Goal: Information Seeking & Learning: Learn about a topic

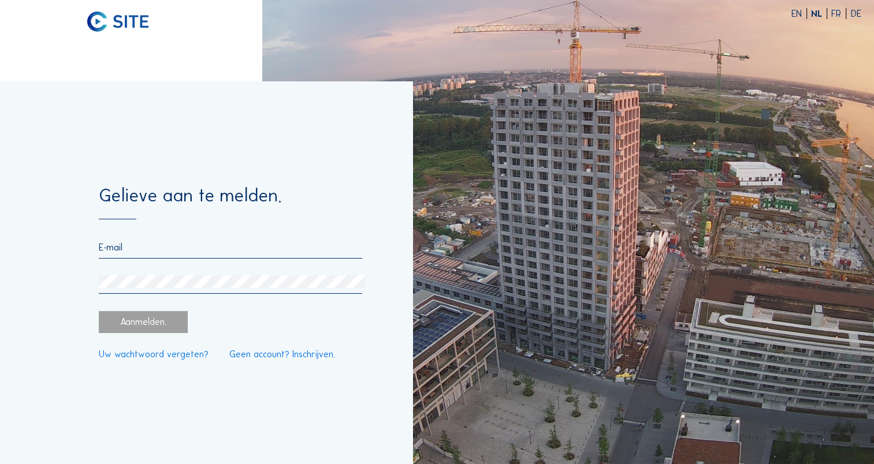
type input "britt.simons@parallel-architecten.be"
click at [143, 331] on div "Aanmelden." at bounding box center [143, 322] width 89 height 22
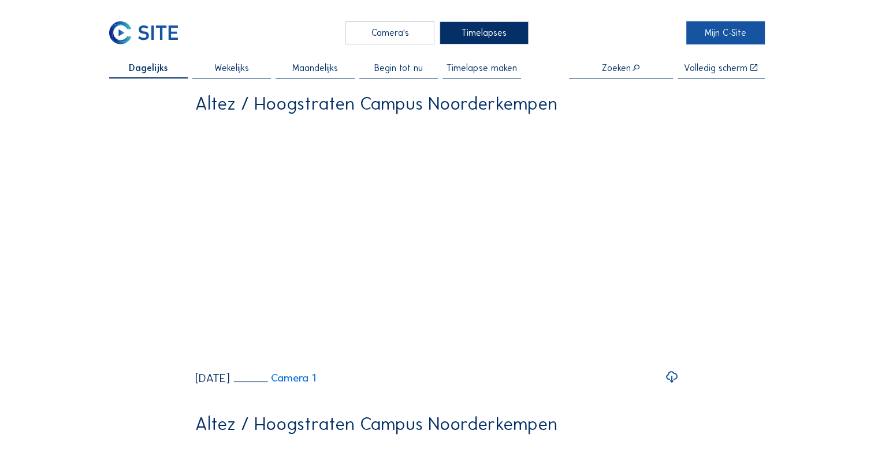
click at [729, 35] on link "Mijn C-Site" at bounding box center [725, 32] width 79 height 23
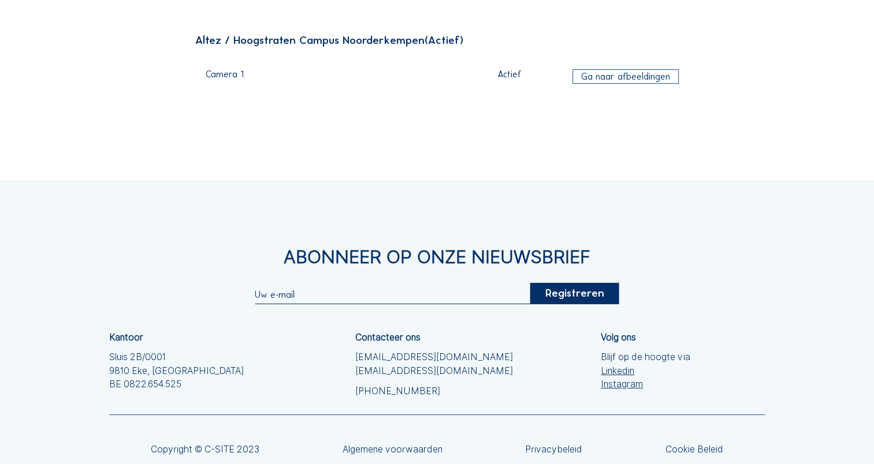
scroll to position [148, 0]
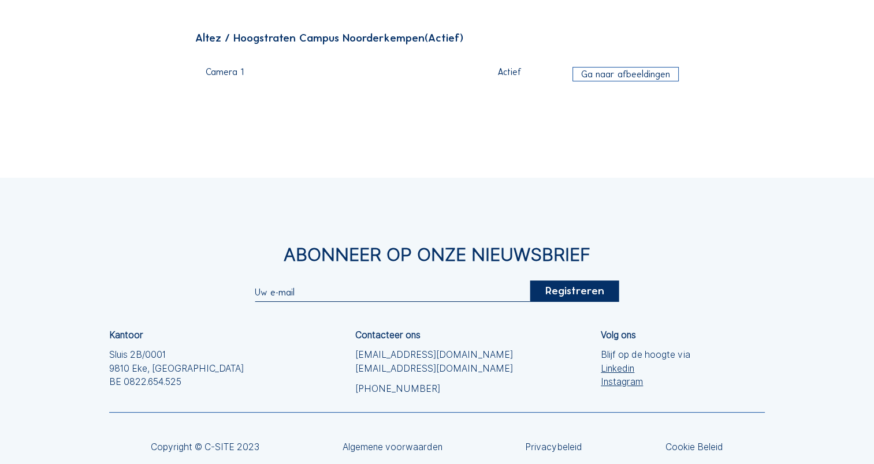
click at [610, 69] on div "Ga naar afbeeldingen" at bounding box center [625, 74] width 106 height 15
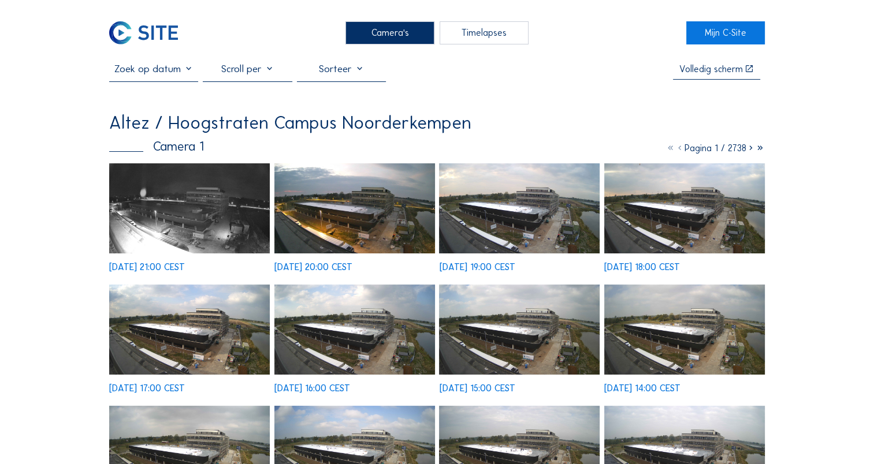
click at [214, 228] on img at bounding box center [189, 208] width 161 height 90
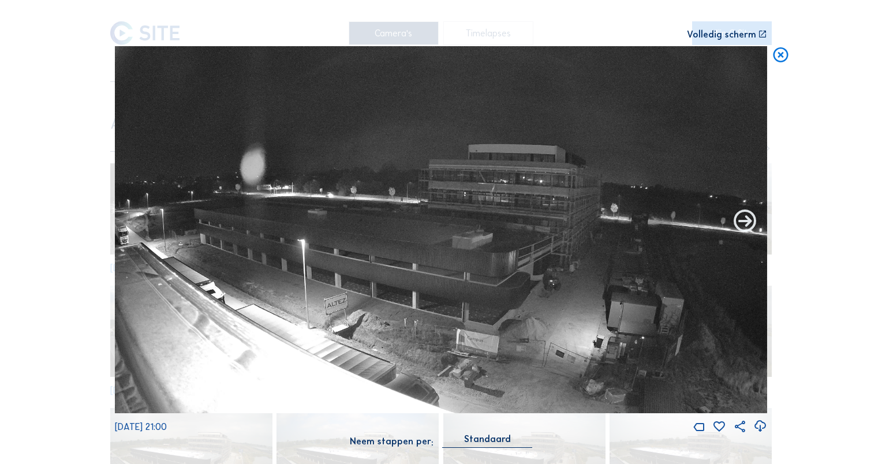
click at [749, 223] on icon at bounding box center [745, 221] width 27 height 27
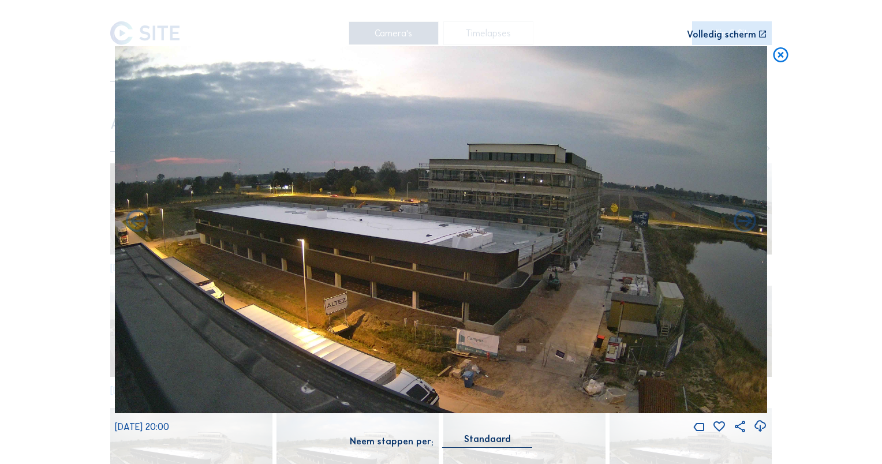
click at [749, 223] on icon at bounding box center [745, 221] width 27 height 27
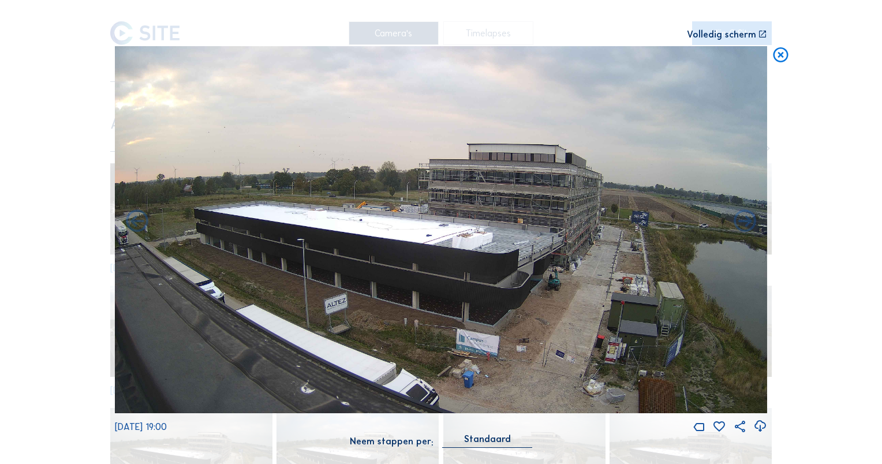
click at [749, 223] on icon at bounding box center [745, 221] width 27 height 27
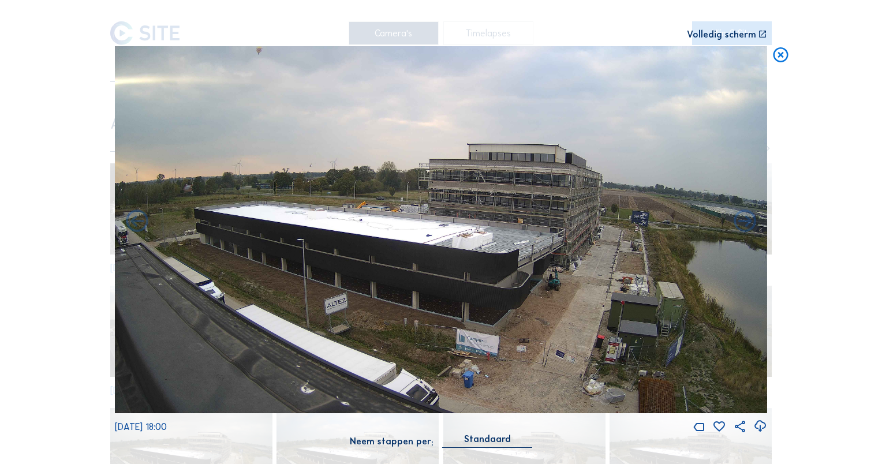
click at [749, 223] on icon at bounding box center [745, 221] width 27 height 27
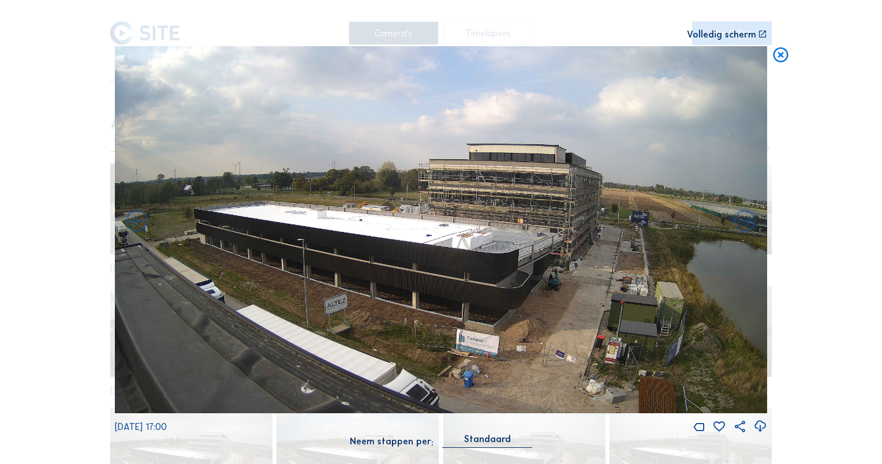
click at [749, 223] on icon at bounding box center [745, 221] width 27 height 27
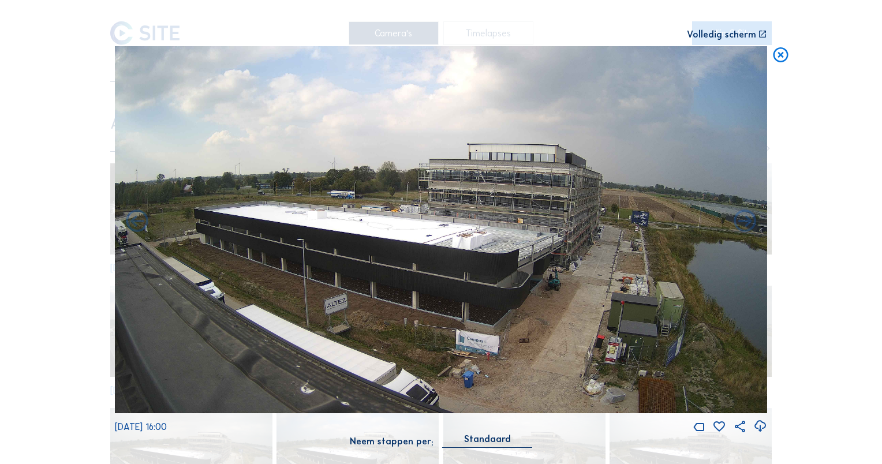
click at [749, 223] on icon at bounding box center [745, 221] width 27 height 27
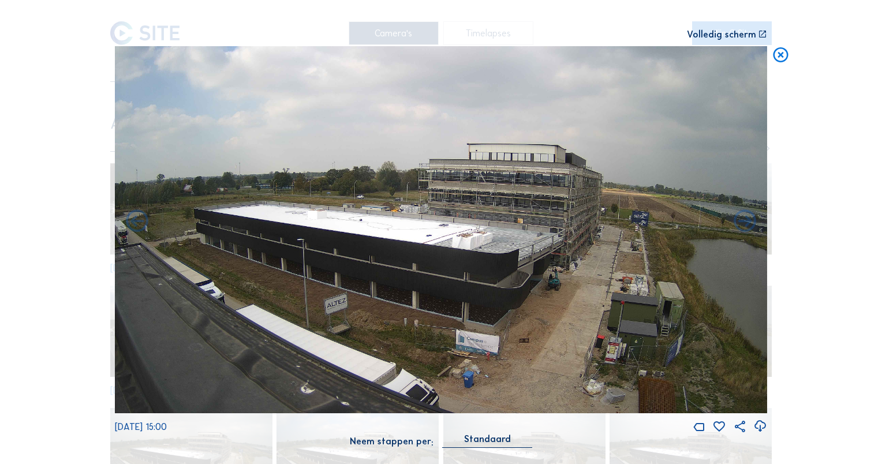
click at [749, 223] on icon at bounding box center [745, 221] width 27 height 27
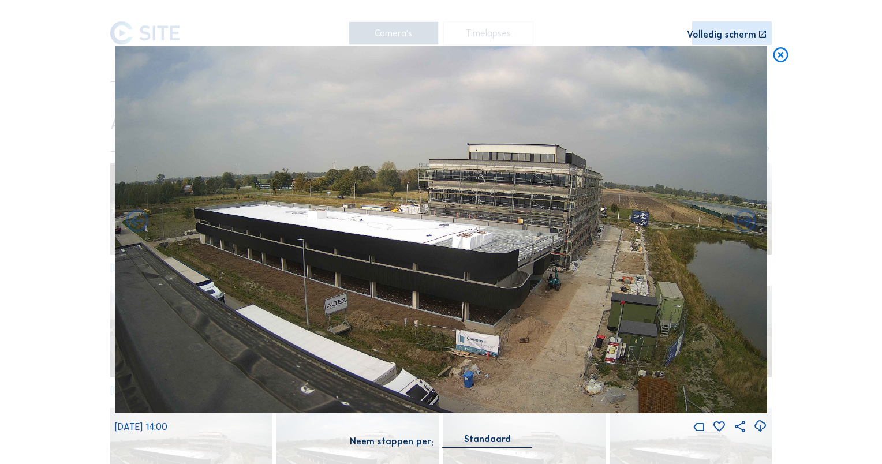
click at [749, 223] on icon at bounding box center [745, 221] width 27 height 27
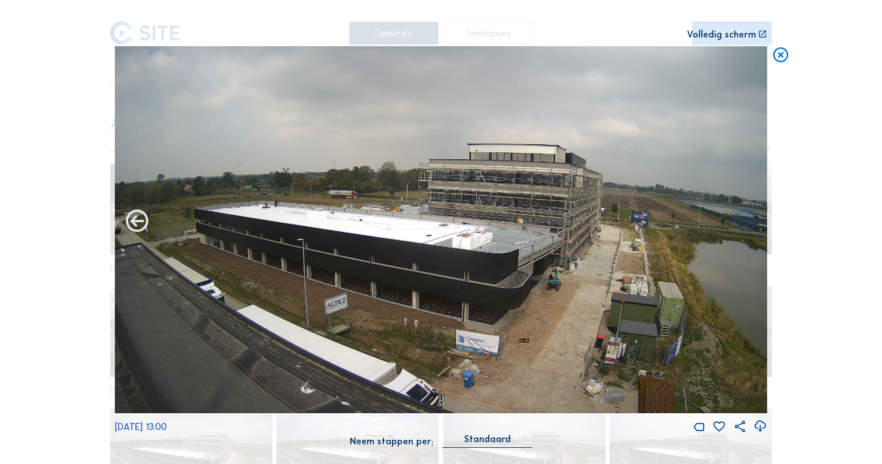
click at [133, 222] on icon at bounding box center [137, 221] width 27 height 27
click at [126, 230] on icon at bounding box center [137, 221] width 27 height 27
click at [146, 218] on icon at bounding box center [137, 221] width 27 height 27
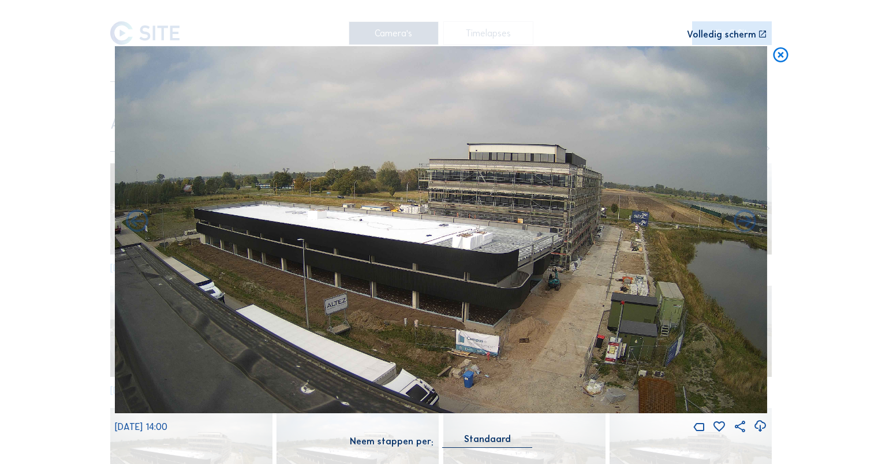
click at [146, 218] on icon at bounding box center [137, 221] width 27 height 27
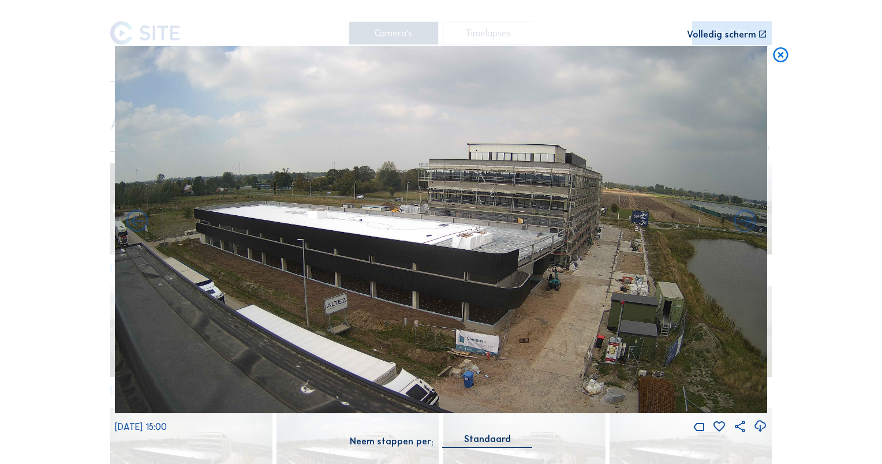
click at [146, 218] on icon at bounding box center [137, 221] width 27 height 27
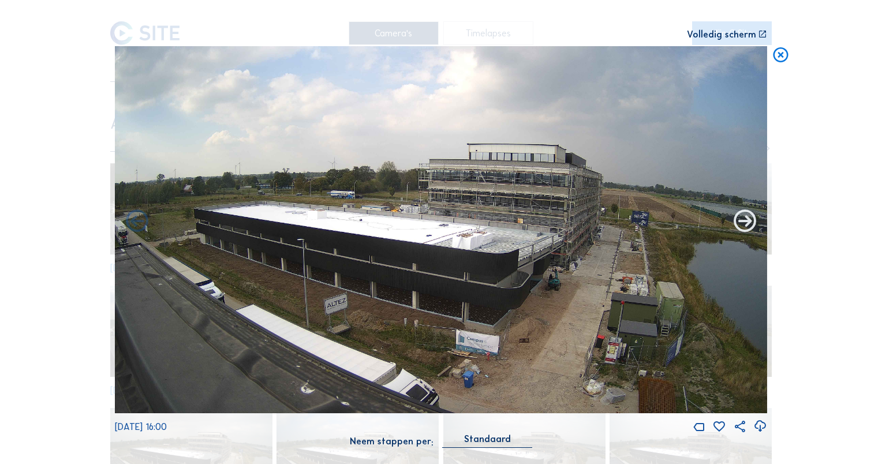
click at [741, 232] on icon at bounding box center [745, 221] width 27 height 27
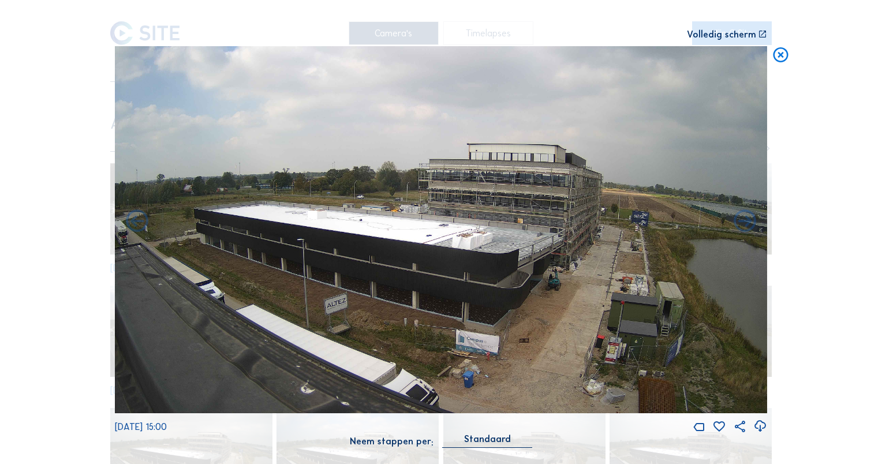
click at [741, 232] on icon at bounding box center [745, 221] width 27 height 27
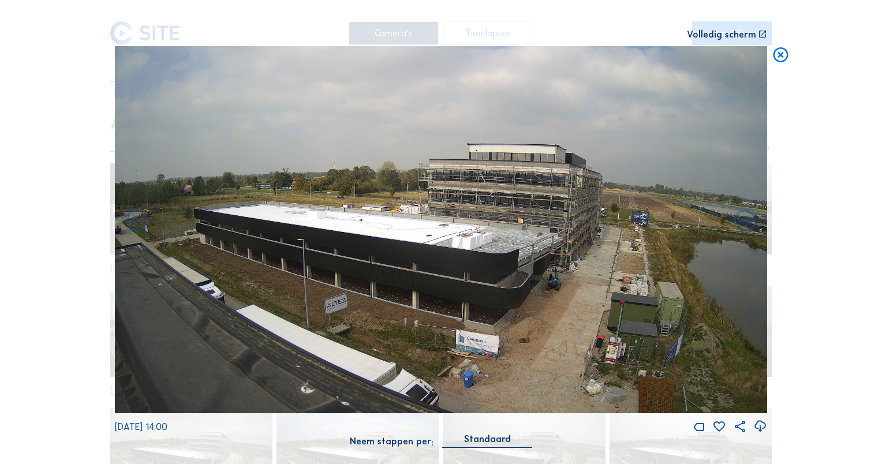
click at [741, 232] on icon at bounding box center [745, 221] width 27 height 27
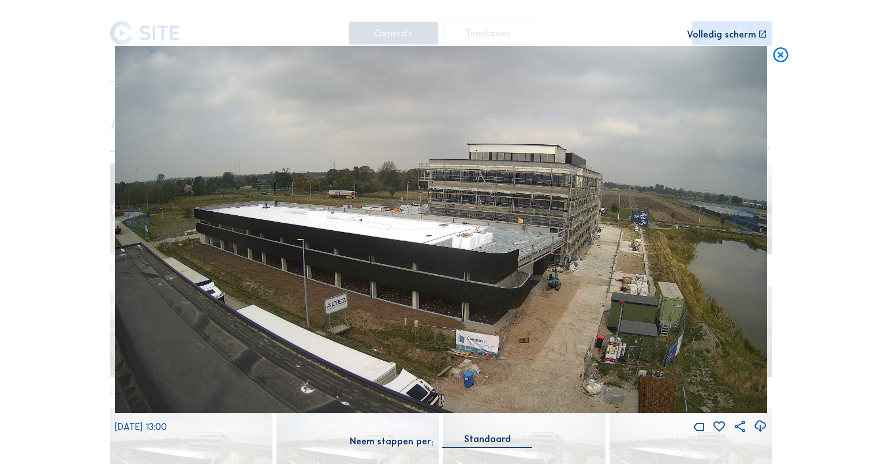
click at [779, 55] on icon at bounding box center [781, 55] width 18 height 18
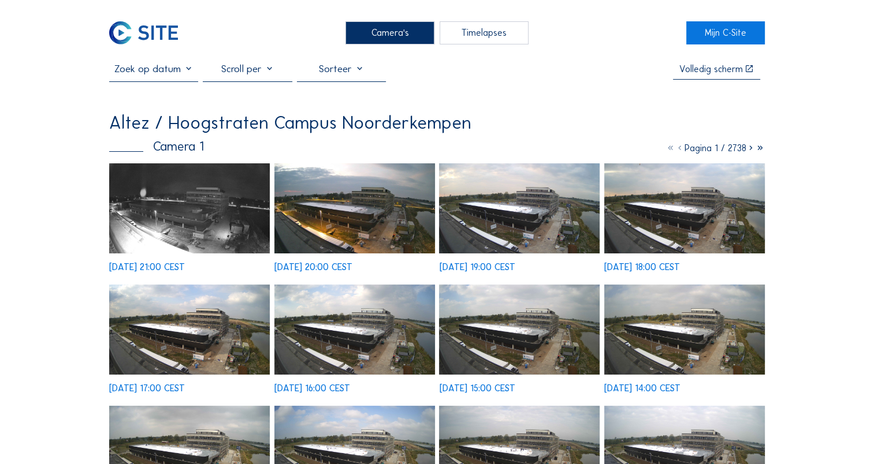
click at [170, 199] on img at bounding box center [189, 208] width 161 height 90
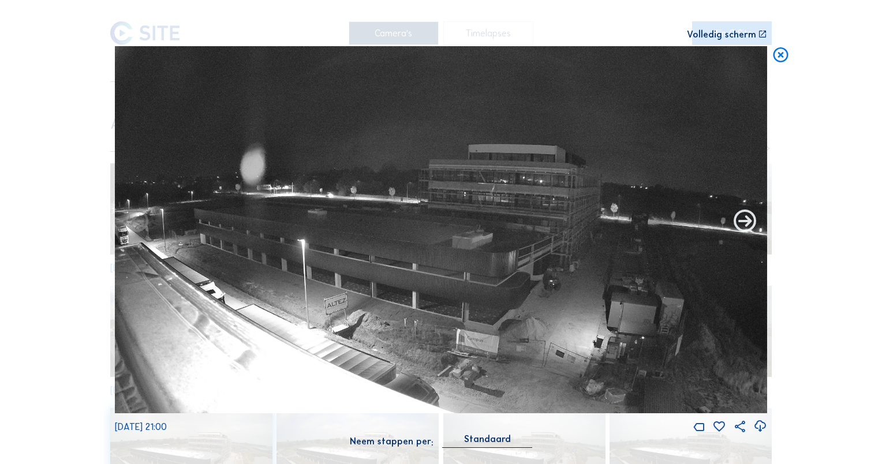
click at [750, 226] on icon at bounding box center [745, 221] width 27 height 27
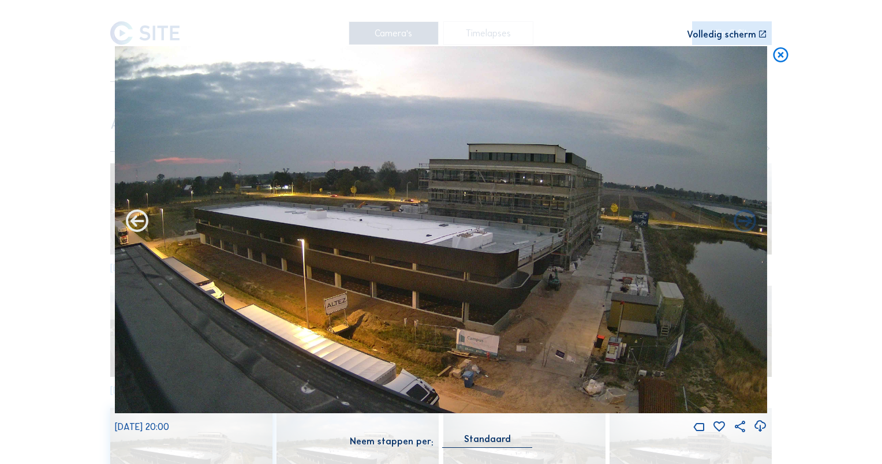
click at [144, 222] on icon at bounding box center [137, 221] width 27 height 27
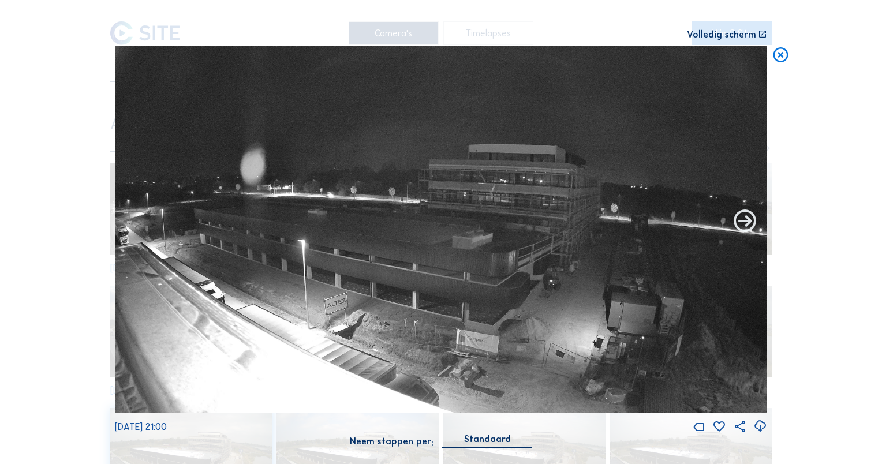
click at [747, 231] on icon at bounding box center [745, 221] width 27 height 27
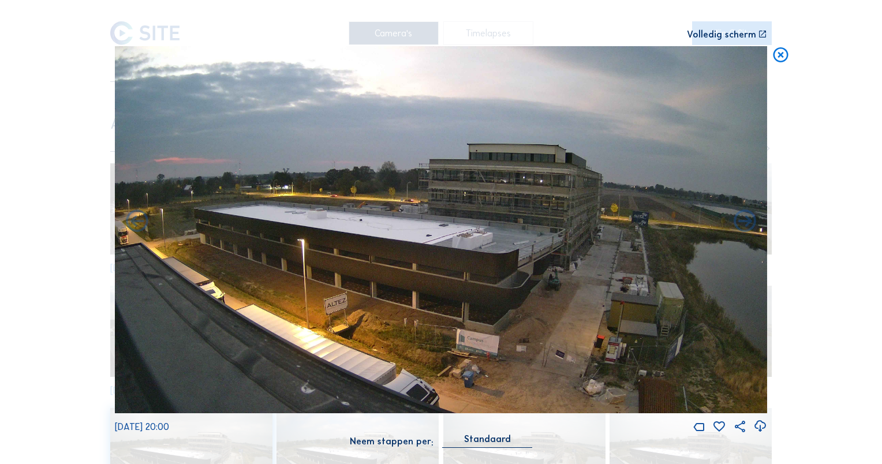
click at [747, 231] on icon at bounding box center [745, 221] width 27 height 27
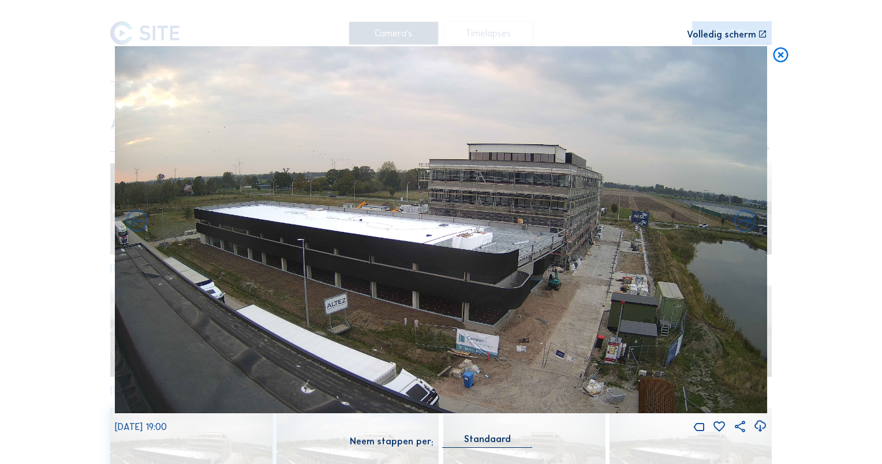
click at [747, 231] on icon at bounding box center [745, 221] width 27 height 27
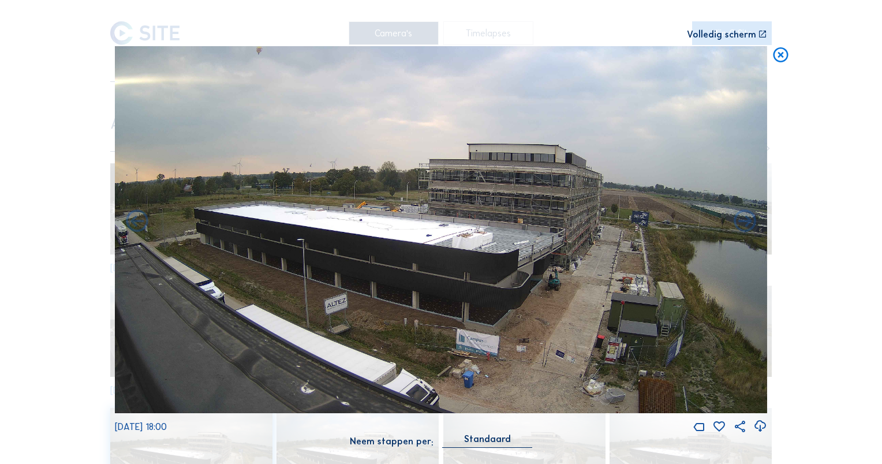
click at [747, 231] on icon at bounding box center [745, 221] width 27 height 27
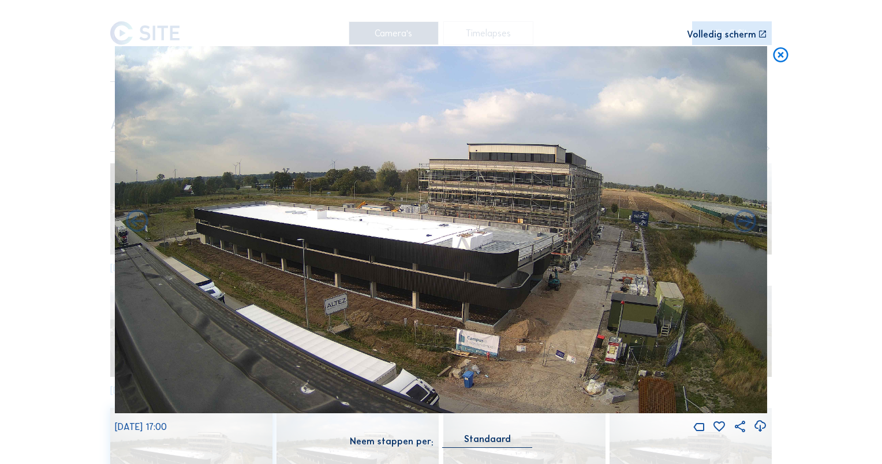
click at [747, 231] on icon at bounding box center [745, 221] width 27 height 27
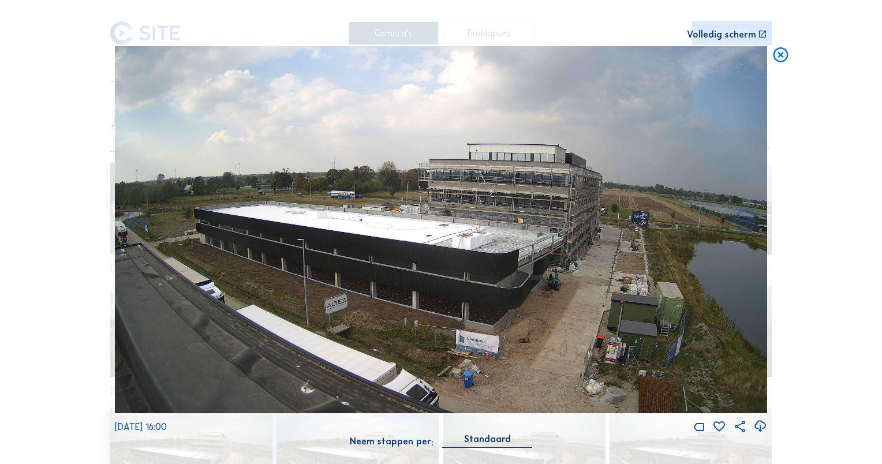
click at [747, 231] on icon at bounding box center [745, 221] width 27 height 27
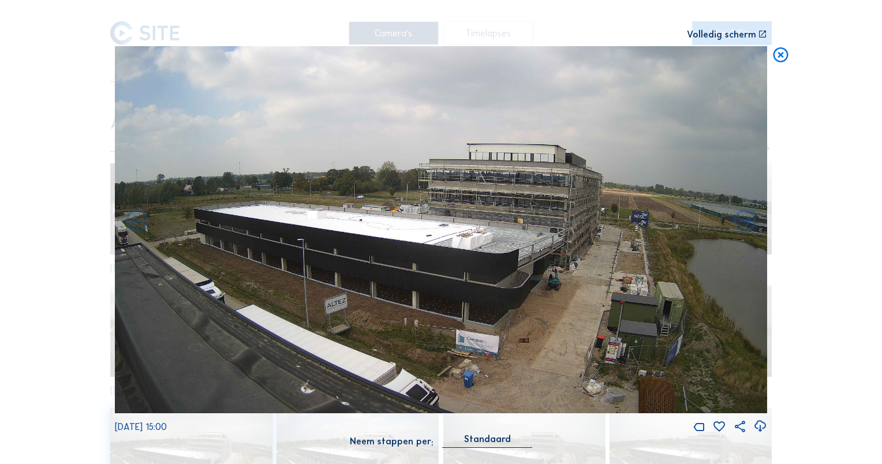
click at [747, 231] on icon at bounding box center [745, 221] width 27 height 27
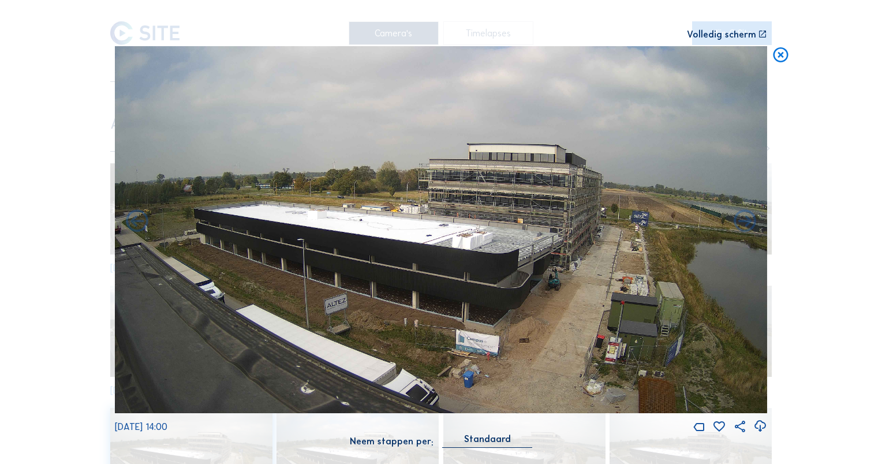
click at [747, 231] on icon at bounding box center [745, 221] width 27 height 27
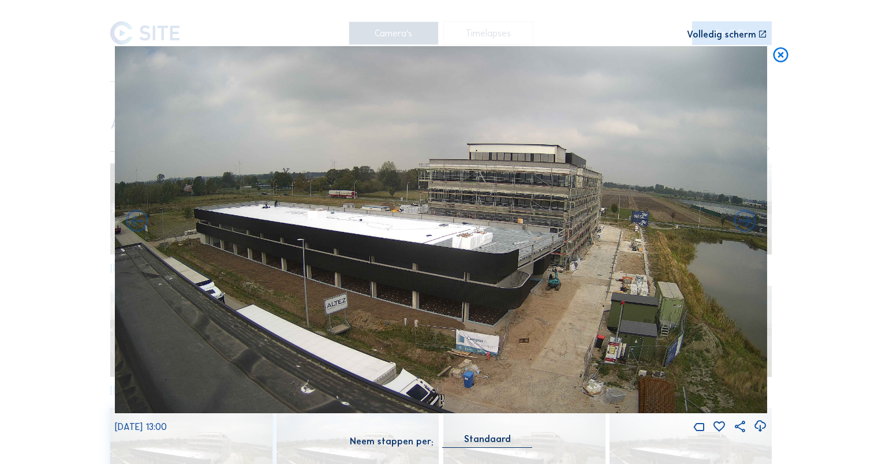
click at [747, 231] on icon at bounding box center [745, 221] width 27 height 27
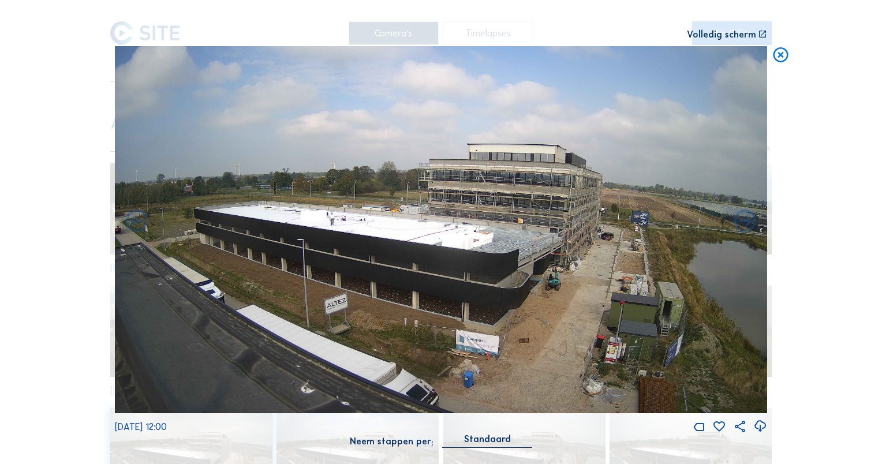
click at [747, 231] on icon at bounding box center [745, 221] width 27 height 27
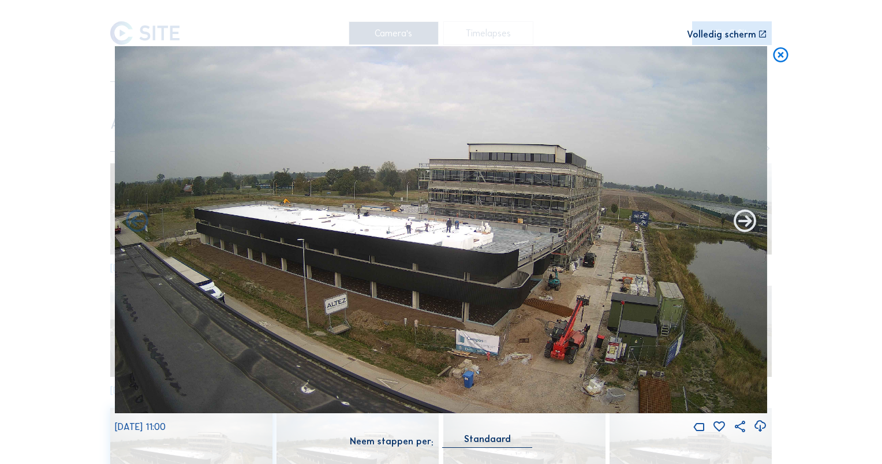
click at [751, 225] on icon at bounding box center [745, 221] width 27 height 27
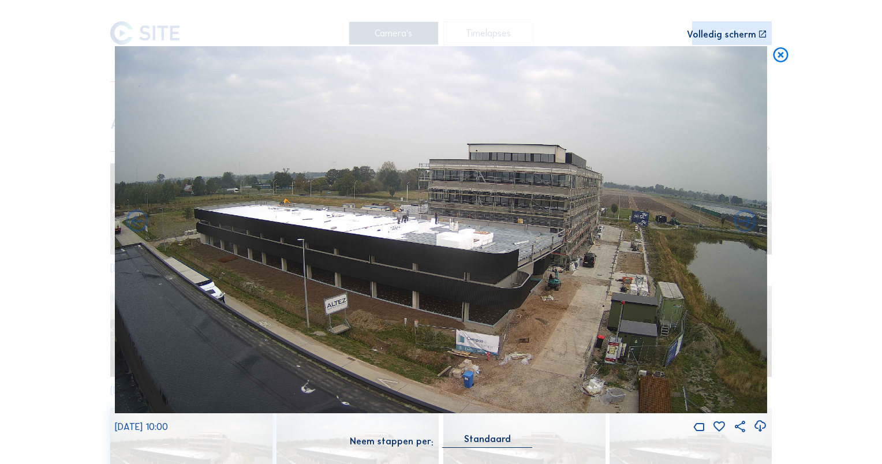
click at [751, 225] on icon at bounding box center [745, 221] width 27 height 27
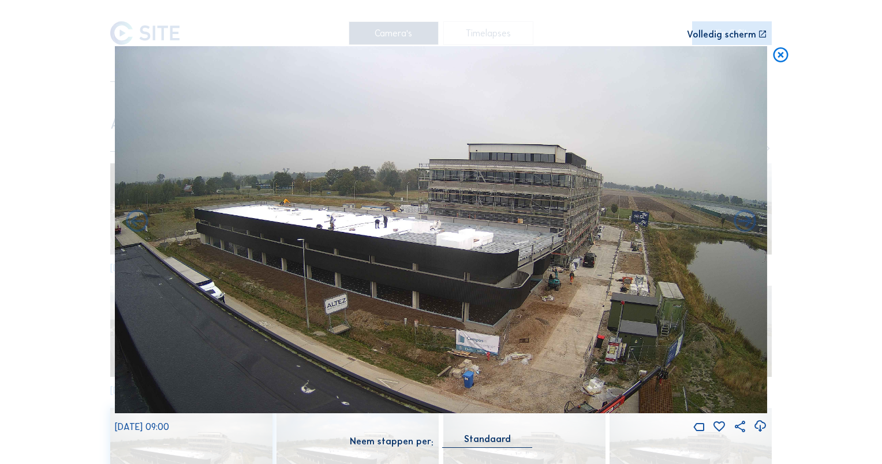
click at [751, 225] on icon at bounding box center [745, 221] width 27 height 27
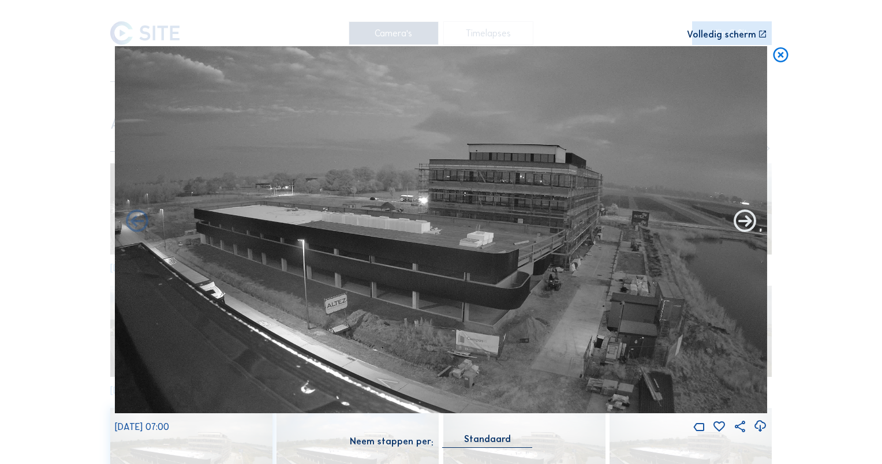
click at [749, 230] on icon at bounding box center [745, 221] width 27 height 27
click at [740, 227] on icon at bounding box center [745, 221] width 27 height 27
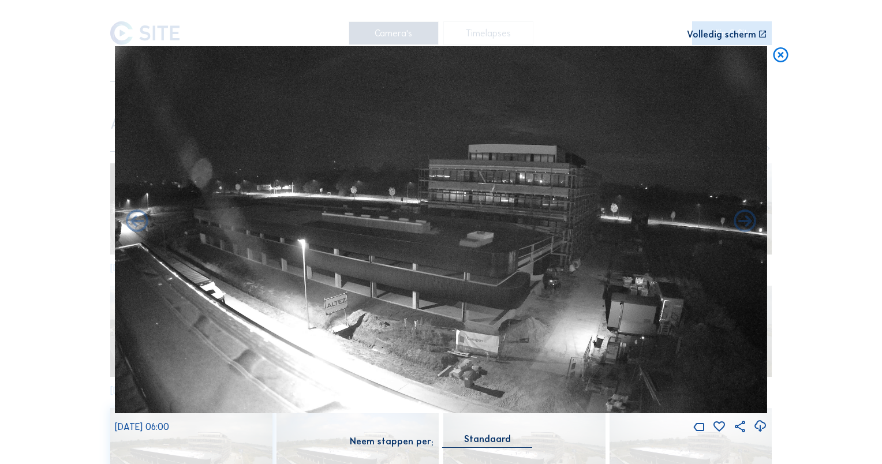
click at [740, 227] on icon at bounding box center [745, 221] width 27 height 27
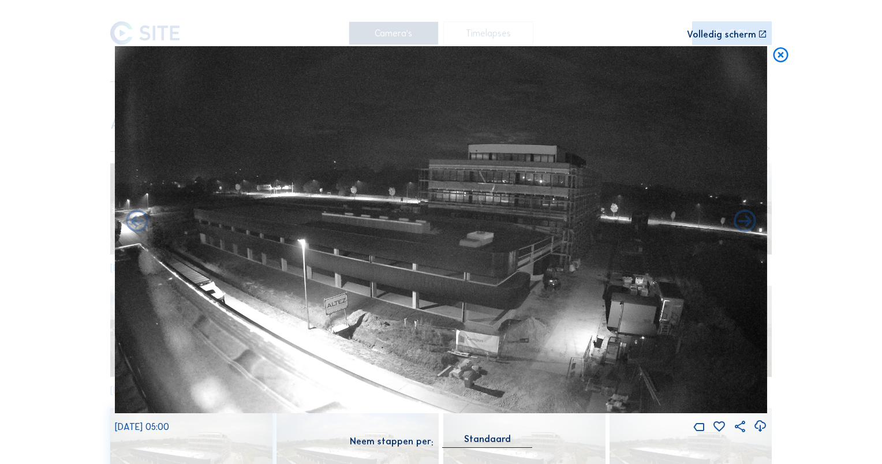
click at [740, 227] on icon at bounding box center [745, 221] width 27 height 27
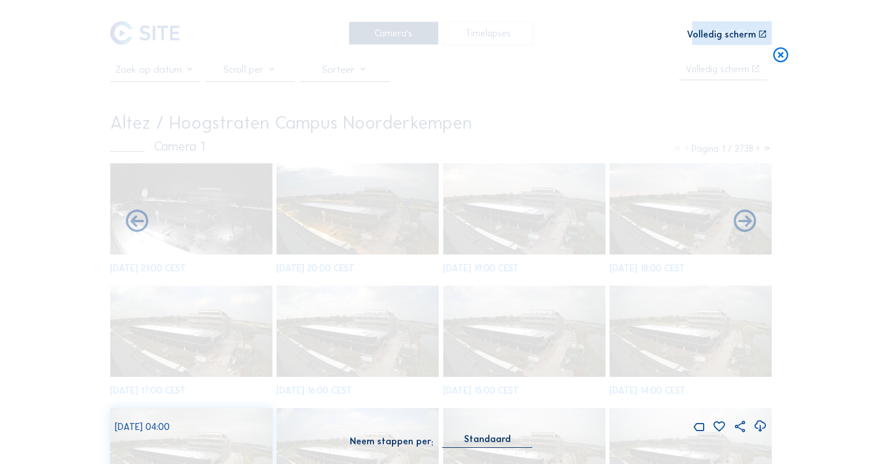
click at [740, 227] on icon at bounding box center [745, 221] width 27 height 27
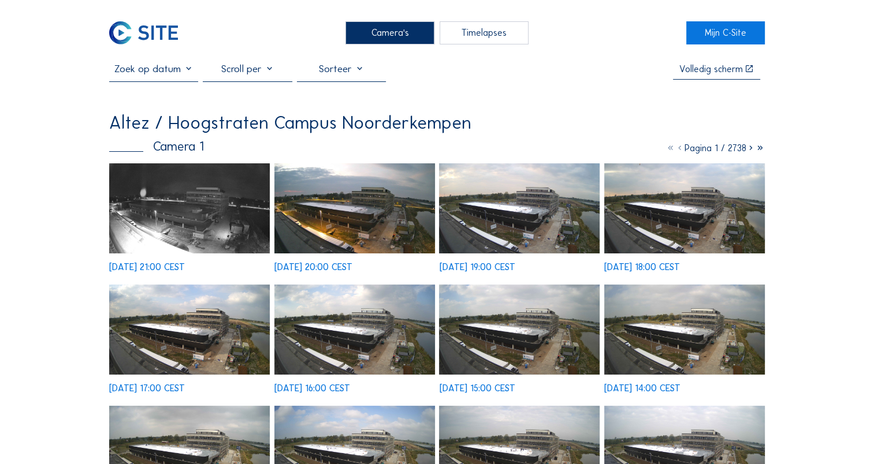
click at [217, 185] on img at bounding box center [189, 208] width 161 height 90
drag, startPoint x: 518, startPoint y: 50, endPoint x: 238, endPoint y: 316, distance: 386.8
